Goal: Task Accomplishment & Management: Manage account settings

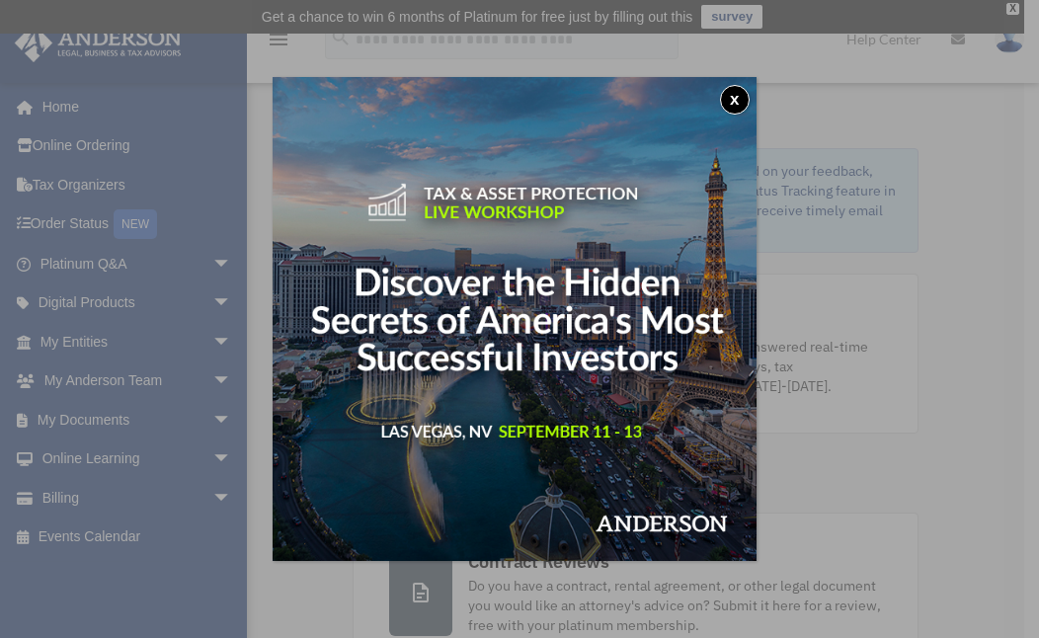
click at [741, 92] on button "x" at bounding box center [735, 100] width 30 height 30
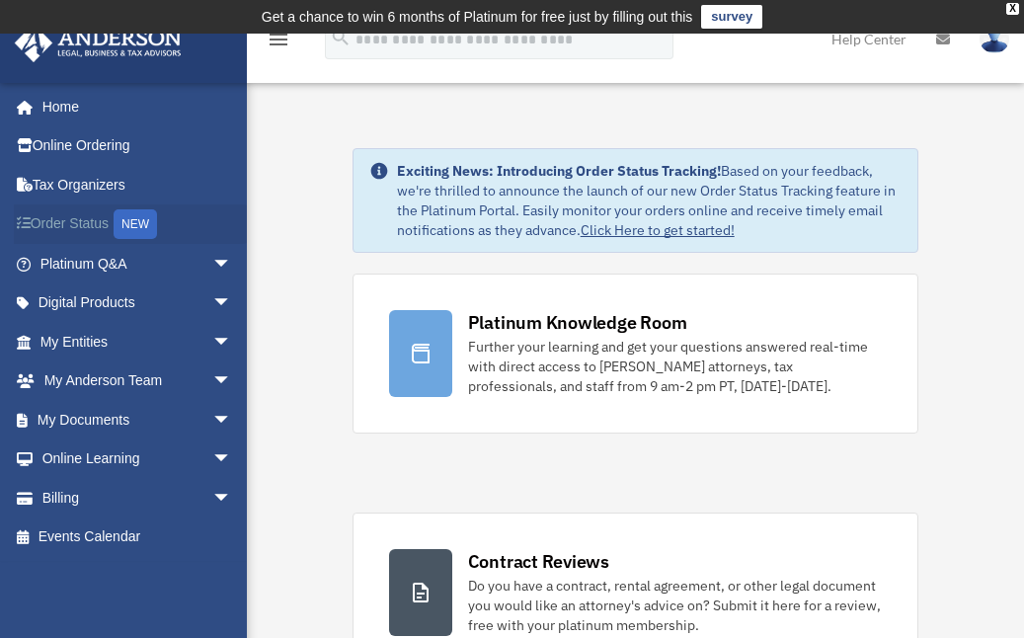
click at [82, 215] on link "Order Status NEW" at bounding box center [138, 224] width 248 height 40
click at [57, 501] on link "Billing arrow_drop_down" at bounding box center [138, 497] width 248 height 39
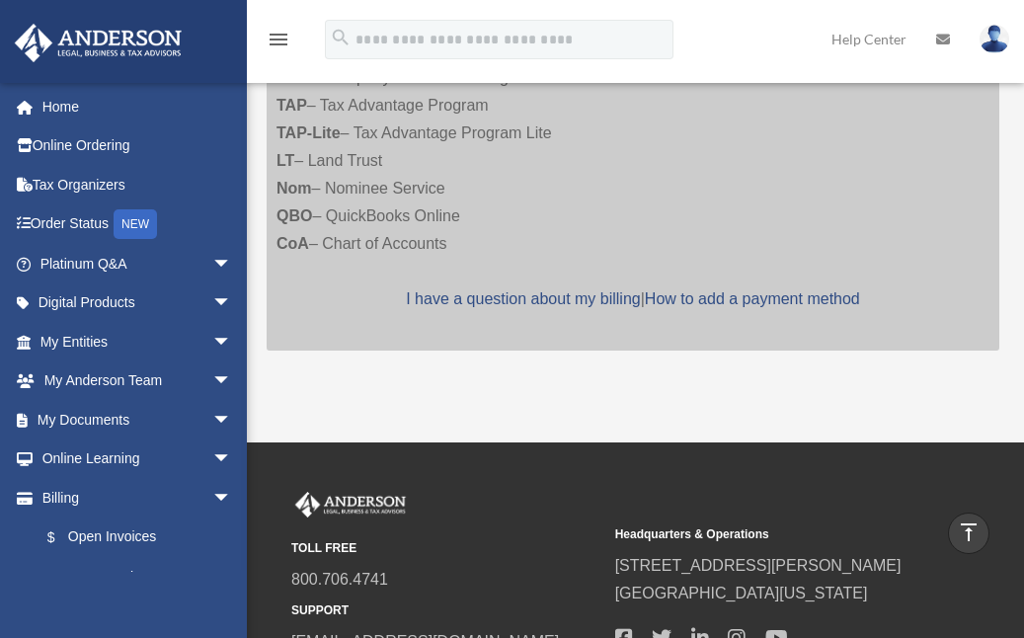
scroll to position [766, 0]
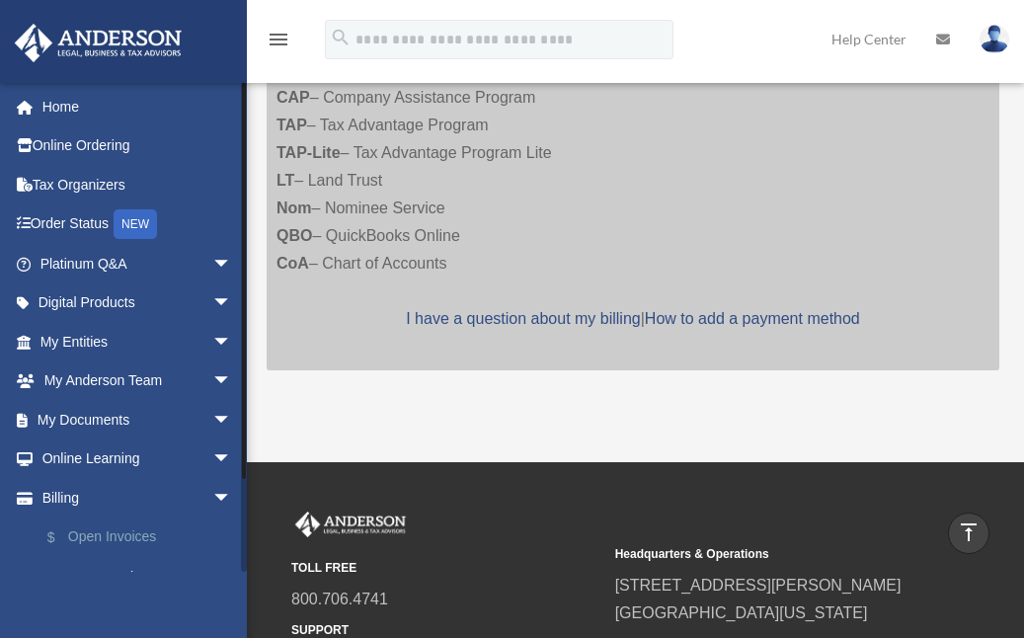
click at [98, 529] on link "$ Open Invoices" at bounding box center [145, 537] width 234 height 40
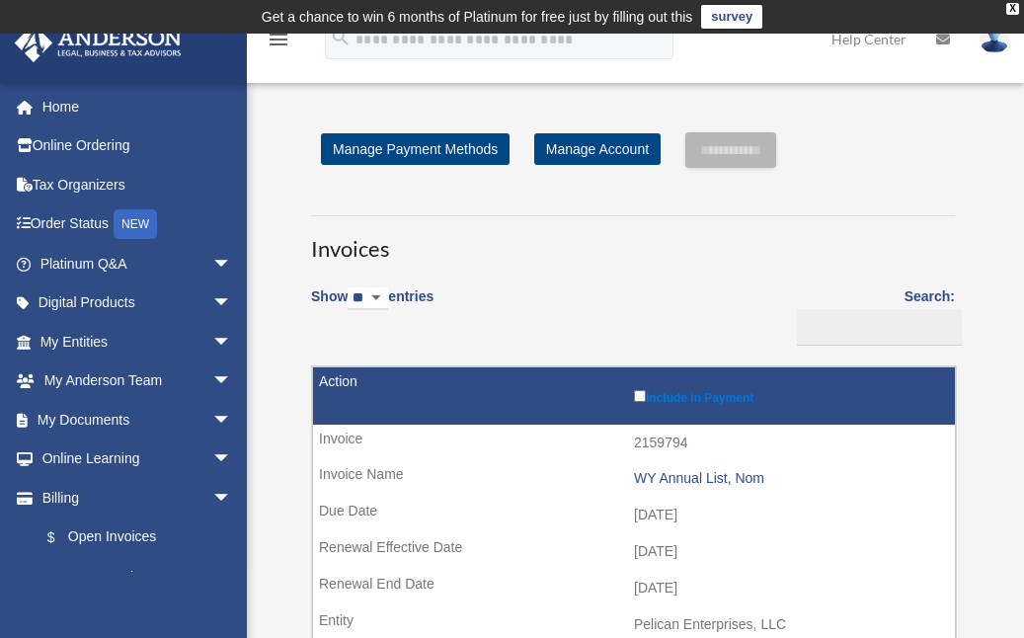
click at [1000, 43] on img at bounding box center [995, 39] width 30 height 29
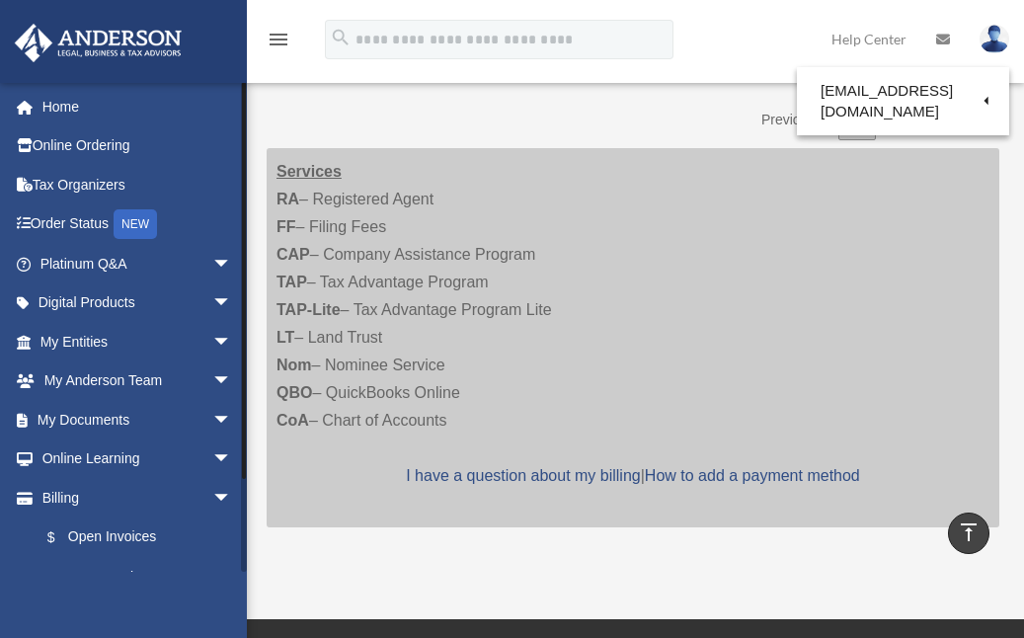
scroll to position [100, 0]
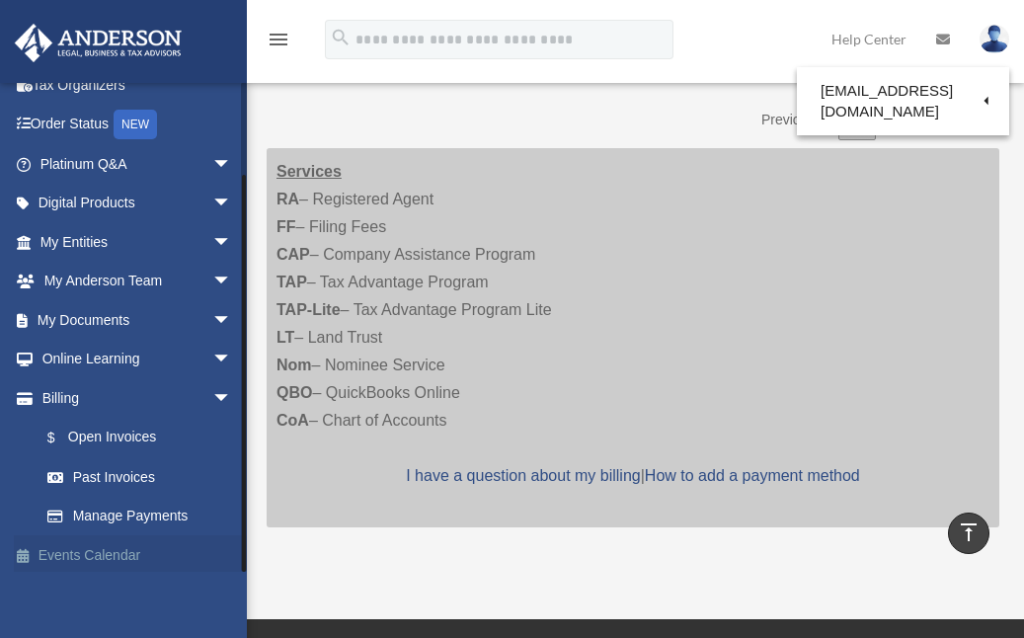
drag, startPoint x: 244, startPoint y: 505, endPoint x: 229, endPoint y: 564, distance: 61.1
click at [229, 565] on div "kimhope27@gmail.com Sign Out kimhope27@gmail.com Home Online Ordering Tax Organ…" at bounding box center [123, 327] width 247 height 490
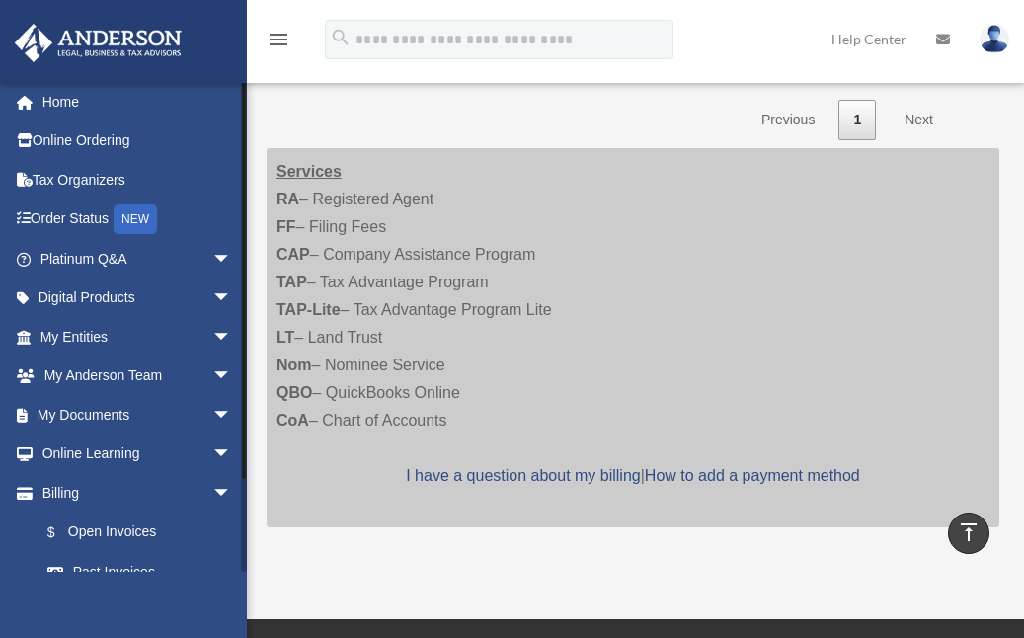
scroll to position [0, 0]
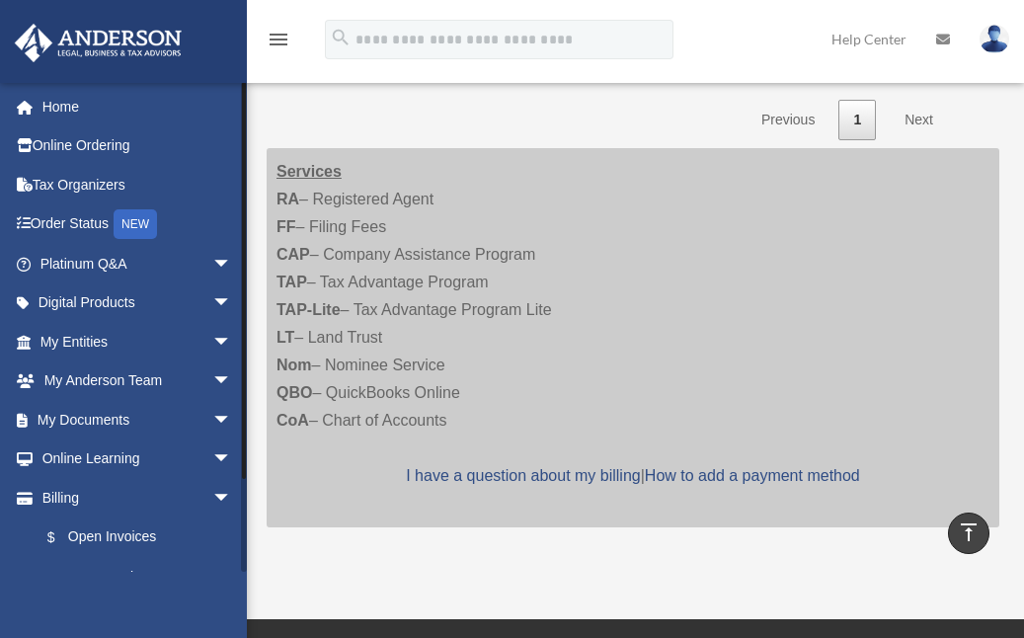
drag, startPoint x: 244, startPoint y: 296, endPoint x: 248, endPoint y: 130, distance: 165.9
click at [246, 126] on div at bounding box center [244, 327] width 6 height 490
click at [71, 105] on link "Home" at bounding box center [138, 106] width 248 height 39
